Goal: Information Seeking & Learning: Learn about a topic

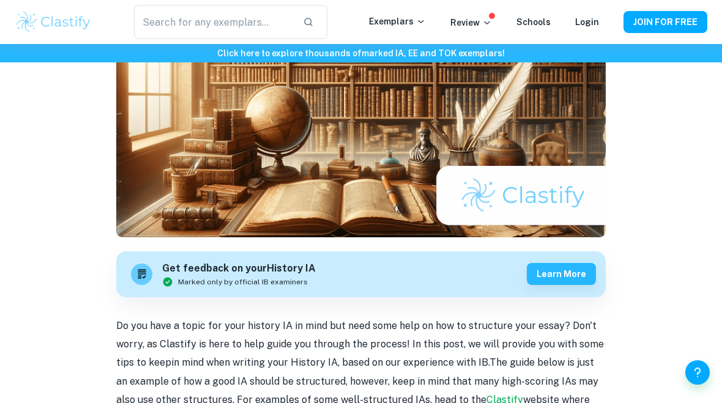
scroll to position [158, 0]
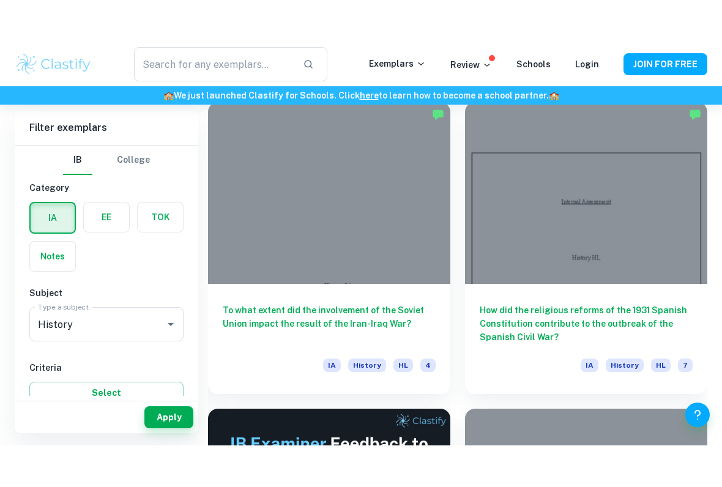
scroll to position [338, 0]
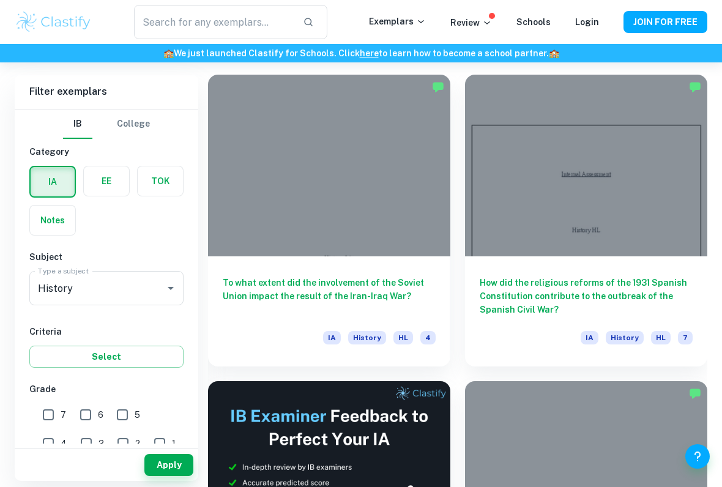
click at [617, 258] on div "How did the religious reforms of the 1931 Spanish Constitution contribute to th…" at bounding box center [586, 312] width 242 height 110
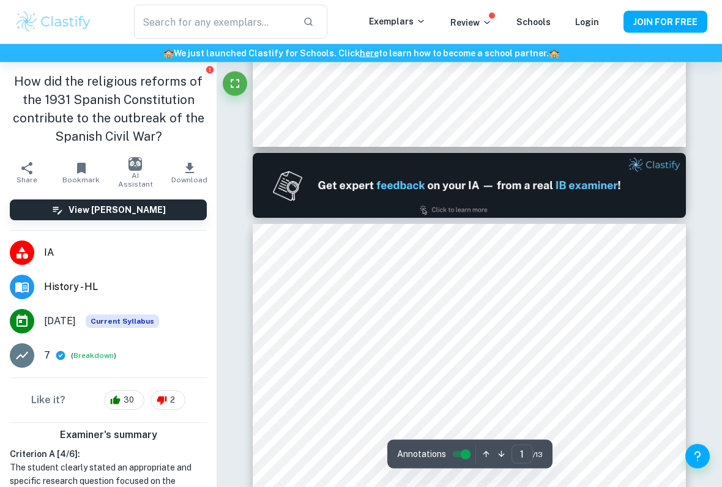
type input "2"
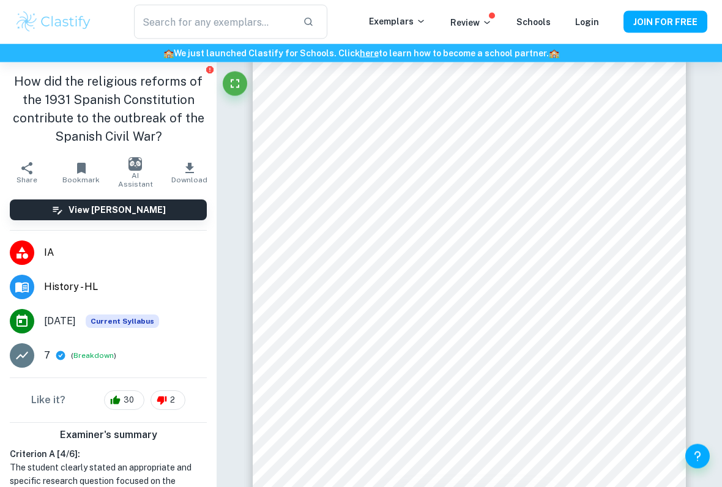
scroll to position [2649, 0]
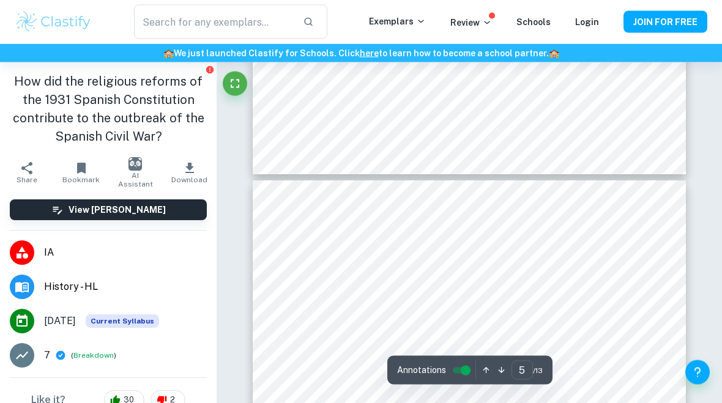
type input "4"
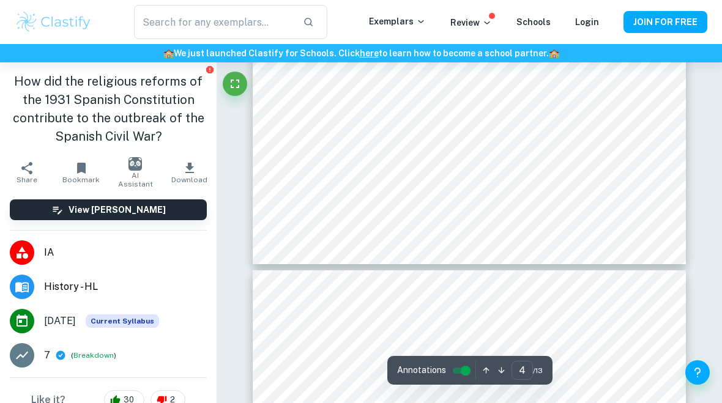
scroll to position [2381, 0]
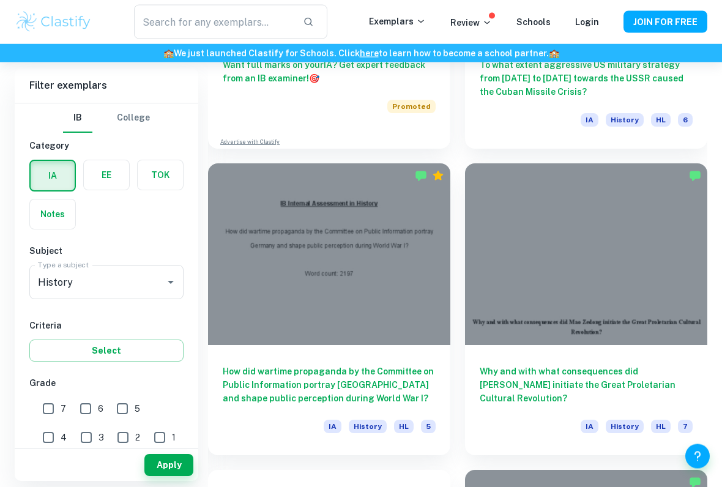
scroll to position [864, 0]
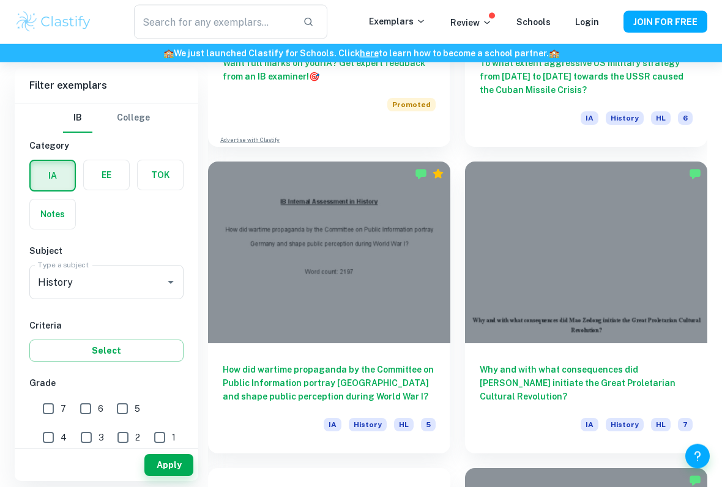
click at [614, 374] on h6 "Why and with what consequences did [PERSON_NAME] initiate the Great Proletarian…" at bounding box center [586, 384] width 213 height 40
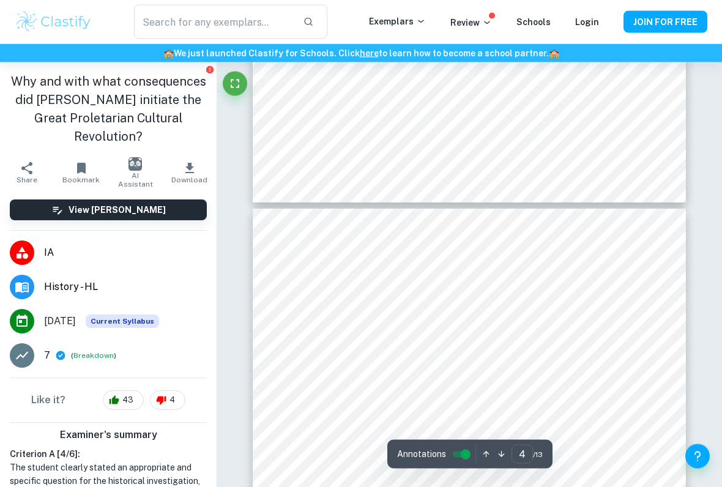
type input "5"
